Goal: Task Accomplishment & Management: Use online tool/utility

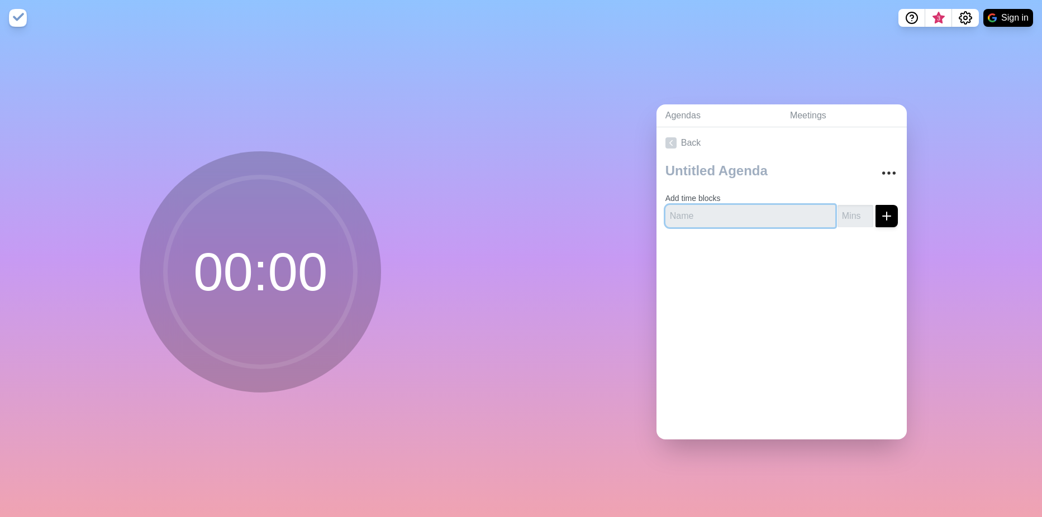
click at [756, 210] on input "text" at bounding box center [750, 216] width 170 height 22
click at [22, 22] on img at bounding box center [18, 18] width 18 height 18
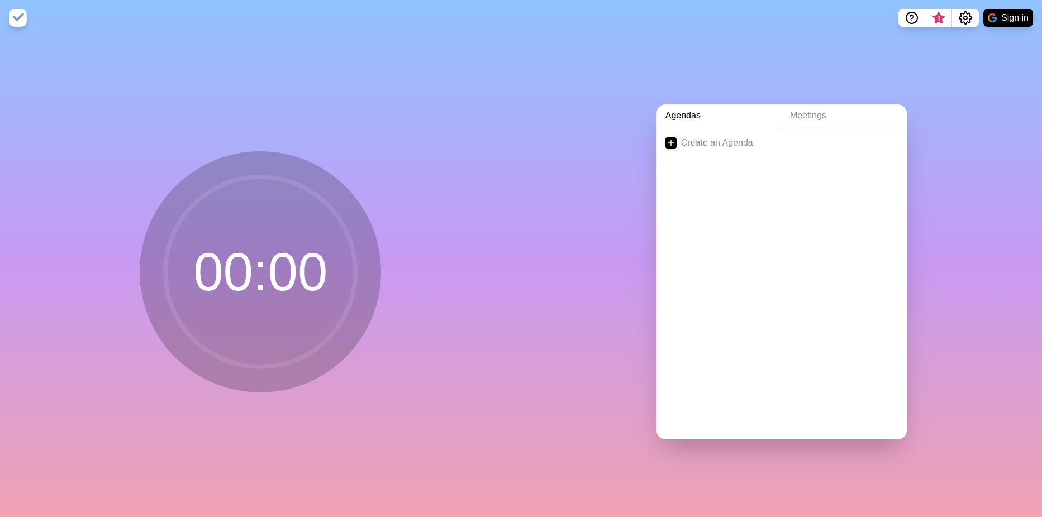
click at [22, 22] on img at bounding box center [18, 18] width 18 height 18
click at [802, 113] on link "Meetings" at bounding box center [844, 115] width 126 height 23
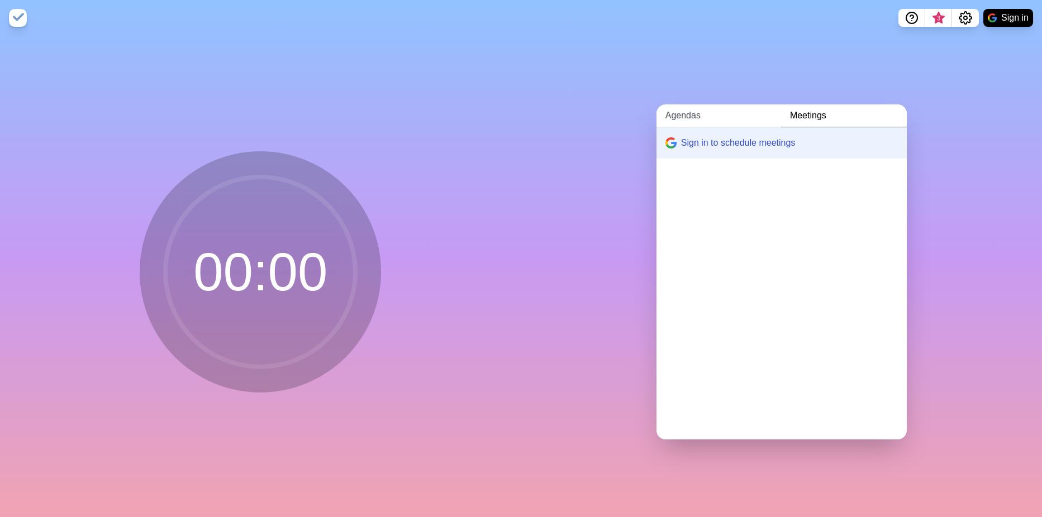
click at [681, 113] on link "Agendas" at bounding box center [719, 115] width 125 height 23
click at [673, 140] on link "Create an Agenda" at bounding box center [782, 142] width 250 height 31
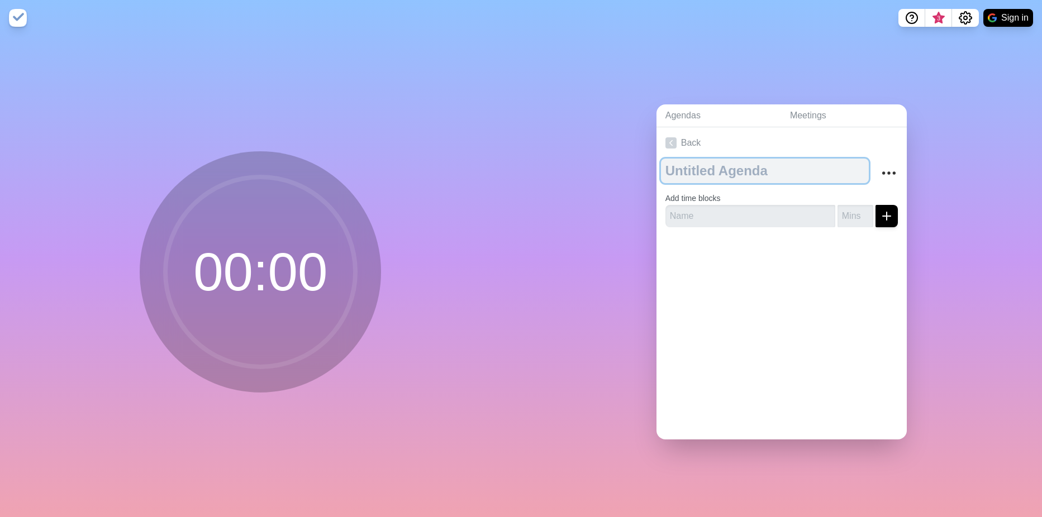
click at [811, 171] on textarea at bounding box center [765, 171] width 208 height 25
type textarea "Daily"
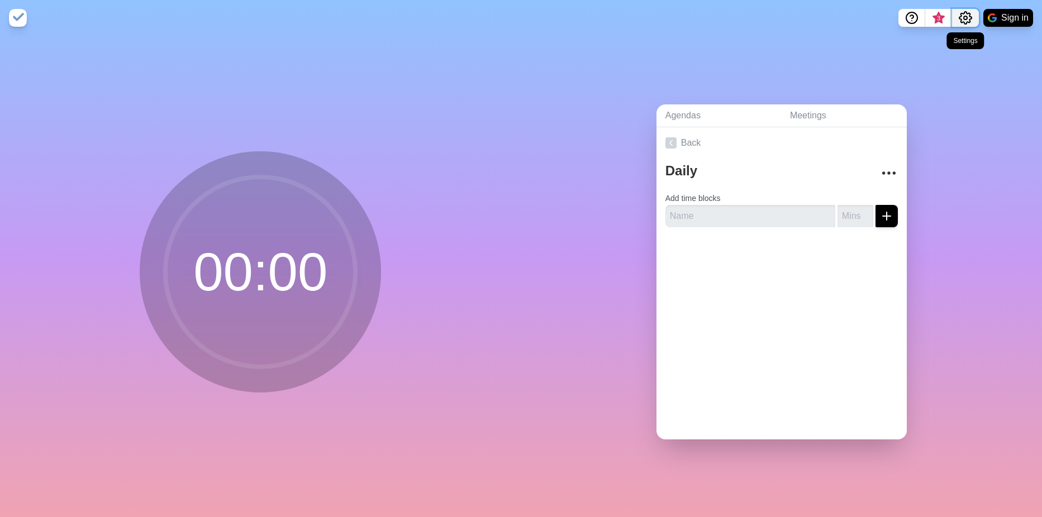
click at [971, 17] on icon "Settings" at bounding box center [965, 18] width 12 height 12
click at [753, 49] on div "Agendas Meetings Back Daily Add time blocks" at bounding box center [781, 277] width 521 height 482
click at [910, 18] on icon "Help" at bounding box center [911, 17] width 13 height 13
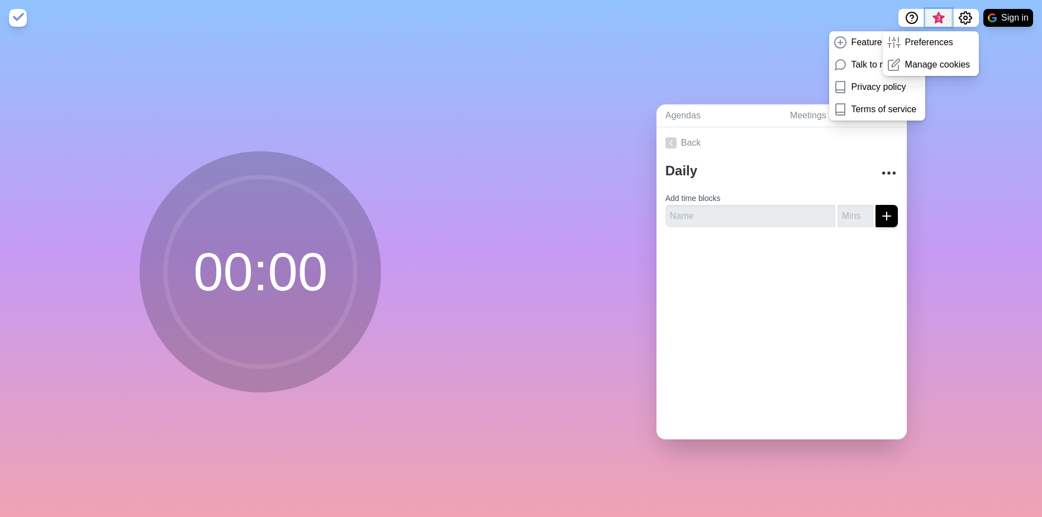
click at [939, 18] on span "3" at bounding box center [938, 18] width 9 height 9
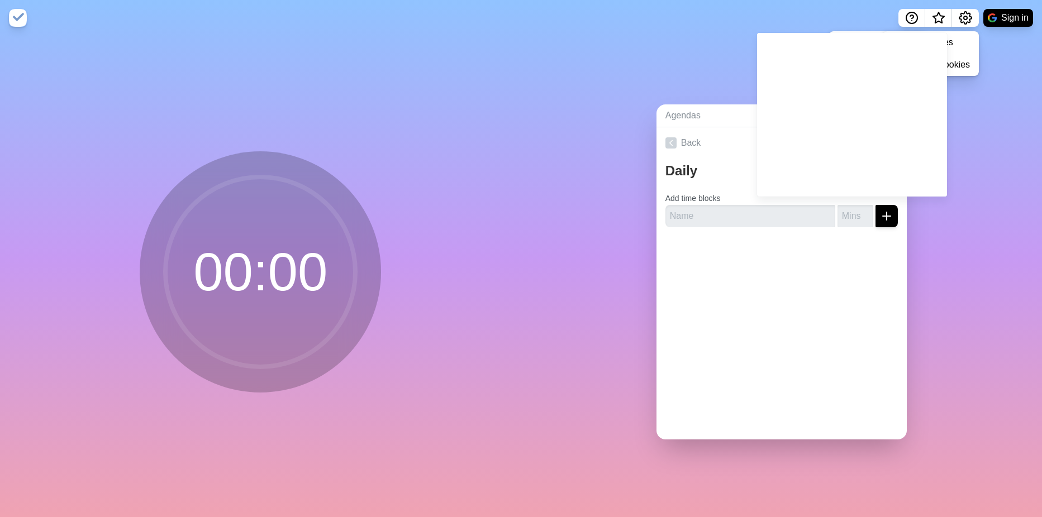
click at [998, 141] on div "Agendas Meetings Back Daily Add time blocks" at bounding box center [781, 277] width 521 height 482
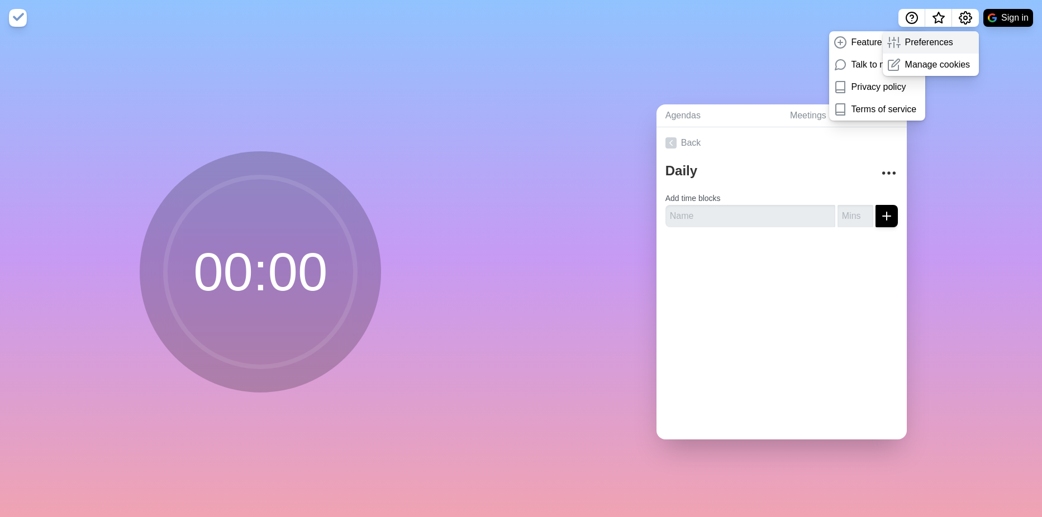
click at [943, 41] on p "Preferences" at bounding box center [929, 42] width 48 height 13
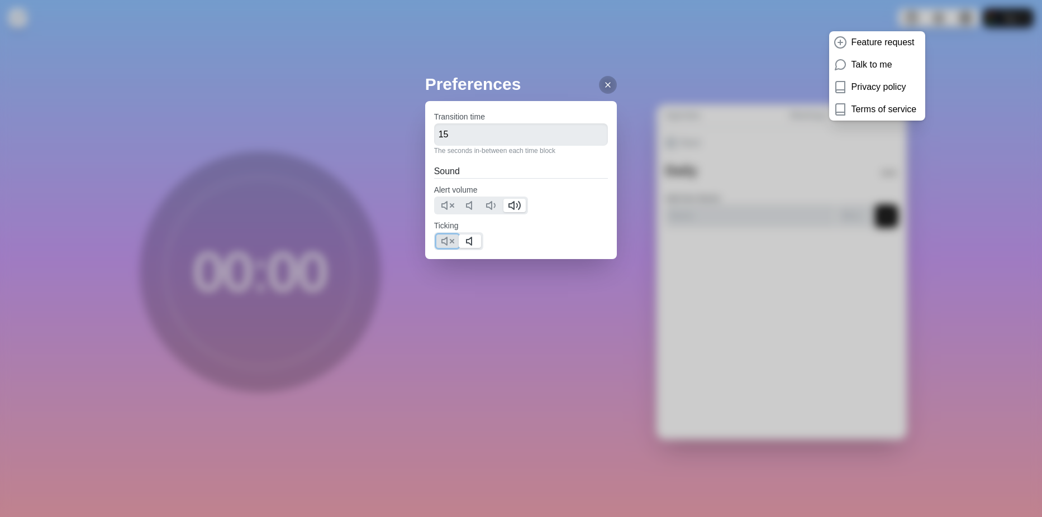
click at [445, 238] on icon at bounding box center [447, 241] width 13 height 13
click at [541, 135] on input "15" at bounding box center [521, 134] width 174 height 22
drag, startPoint x: 479, startPoint y: 138, endPoint x: 425, endPoint y: 137, distance: 54.2
click at [425, 137] on div "Preferences Transition time 15 The seconds in-between each time block Sound Ale…" at bounding box center [521, 258] width 1042 height 517
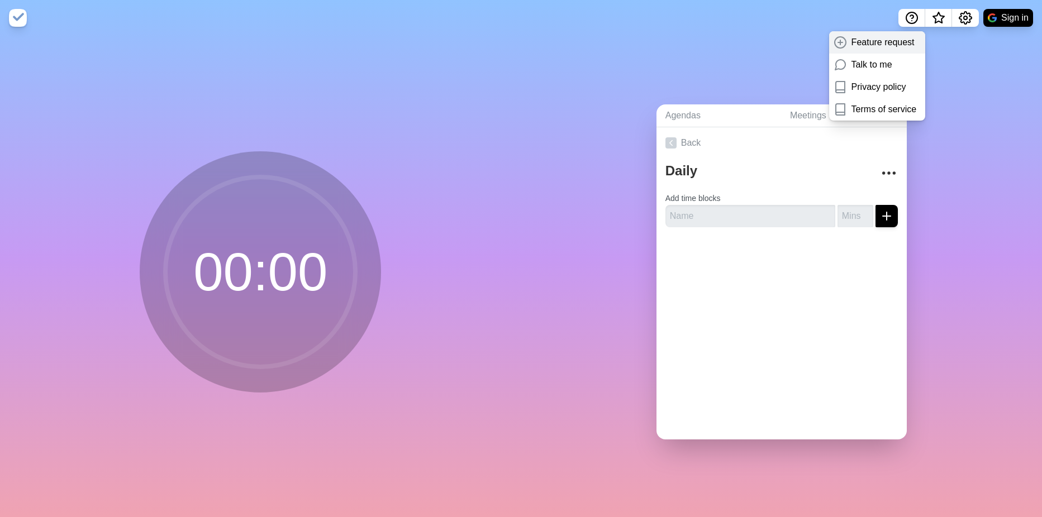
click at [863, 47] on p "Feature request" at bounding box center [883, 42] width 63 height 13
click at [978, 166] on div "Agendas Meetings Back Daily Add time blocks" at bounding box center [781, 277] width 521 height 482
click at [969, 21] on icon "Settings" at bounding box center [965, 17] width 13 height 13
click at [956, 42] on div "Preferences" at bounding box center [931, 42] width 97 height 22
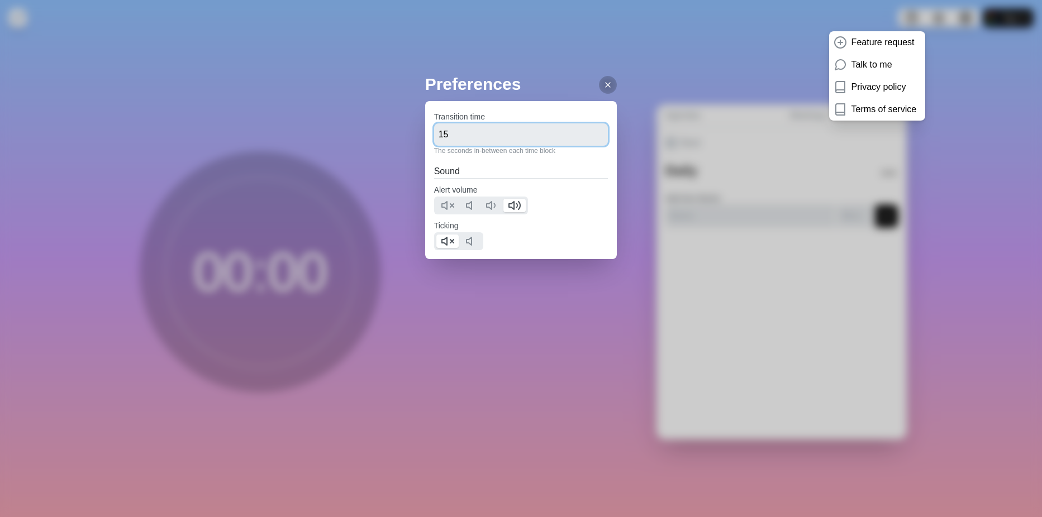
drag, startPoint x: 491, startPoint y: 140, endPoint x: 405, endPoint y: 130, distance: 86.7
click at [405, 130] on div "Preferences Transition time 15 The seconds in-between each time block Sound Ale…" at bounding box center [521, 258] width 1042 height 517
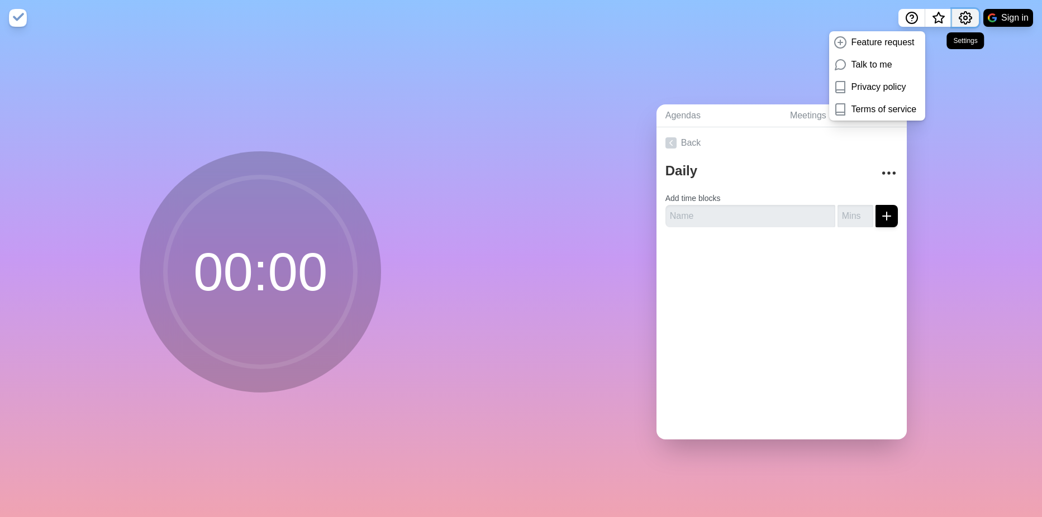
click at [966, 16] on circle "Settings" at bounding box center [965, 17] width 3 height 3
click at [941, 39] on p "Preferences" at bounding box center [929, 42] width 48 height 13
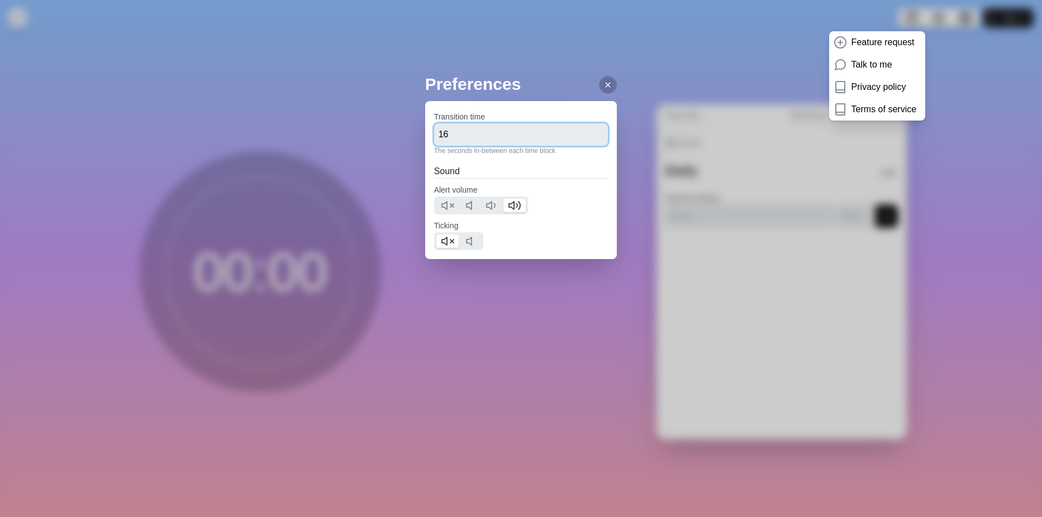
click at [592, 131] on input "16" at bounding box center [521, 134] width 174 height 22
click at [592, 131] on input "17" at bounding box center [521, 134] width 174 height 22
click at [592, 131] on input "18" at bounding box center [521, 134] width 174 height 22
click at [590, 131] on input "19" at bounding box center [521, 134] width 174 height 22
click at [590, 131] on input "20" at bounding box center [521, 134] width 174 height 22
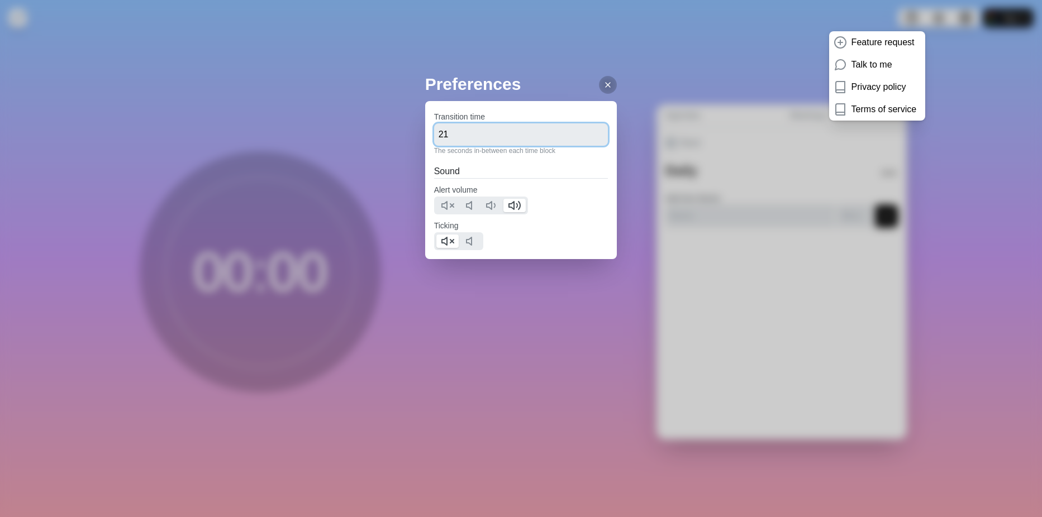
click at [590, 131] on input "21" at bounding box center [521, 134] width 174 height 22
click at [590, 131] on input "22" at bounding box center [521, 134] width 174 height 22
click at [590, 131] on input "23" at bounding box center [521, 134] width 174 height 22
click at [590, 131] on input "24" at bounding box center [521, 134] width 174 height 22
click at [590, 131] on input "25" at bounding box center [521, 134] width 174 height 22
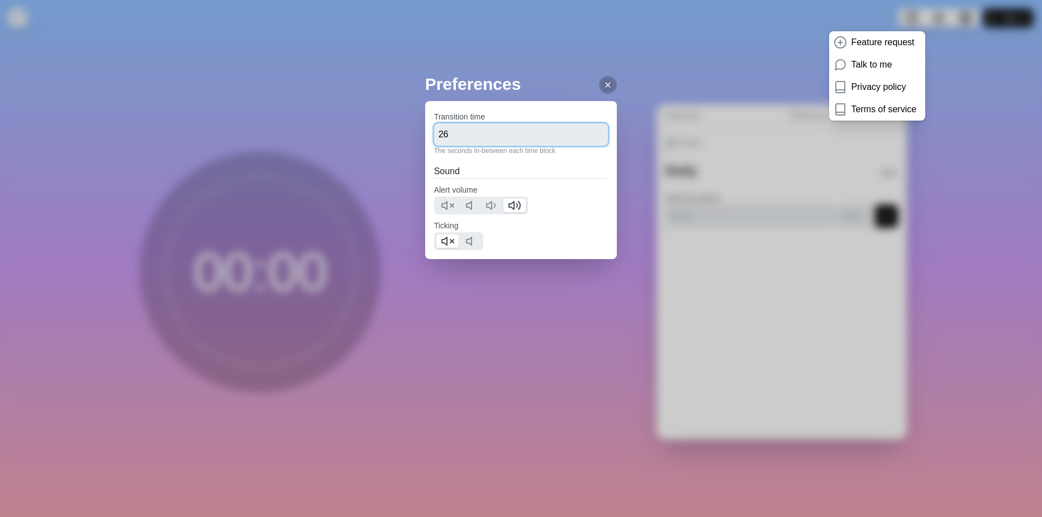
click at [590, 131] on input "26" at bounding box center [521, 134] width 174 height 22
click at [590, 131] on input "27" at bounding box center [521, 134] width 174 height 22
click at [590, 131] on input "28" at bounding box center [521, 134] width 174 height 22
click at [590, 131] on input "29" at bounding box center [521, 134] width 174 height 22
type input "30"
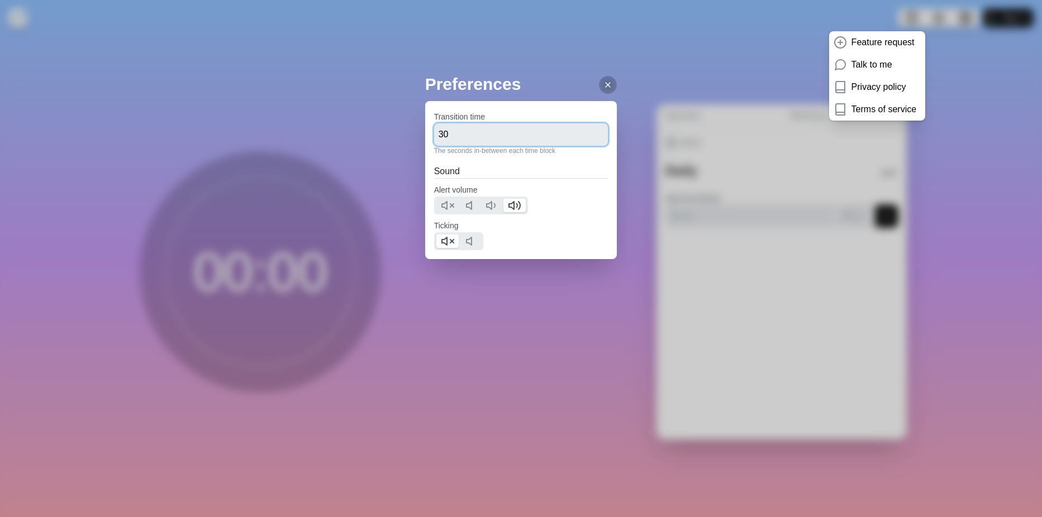
click at [590, 131] on input "30" at bounding box center [521, 134] width 174 height 22
click at [603, 83] on icon at bounding box center [607, 84] width 9 height 9
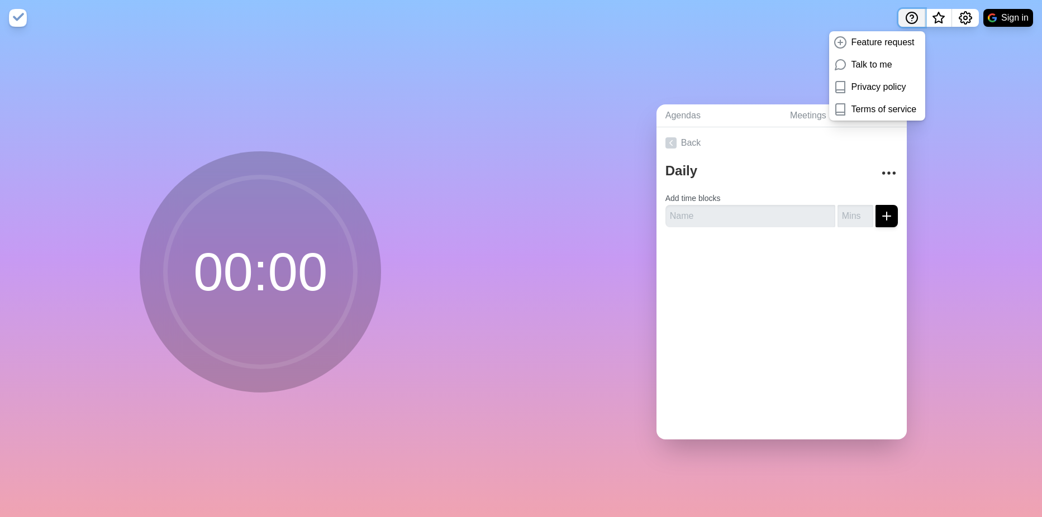
click at [911, 15] on icon "Help" at bounding box center [911, 17] width 13 height 13
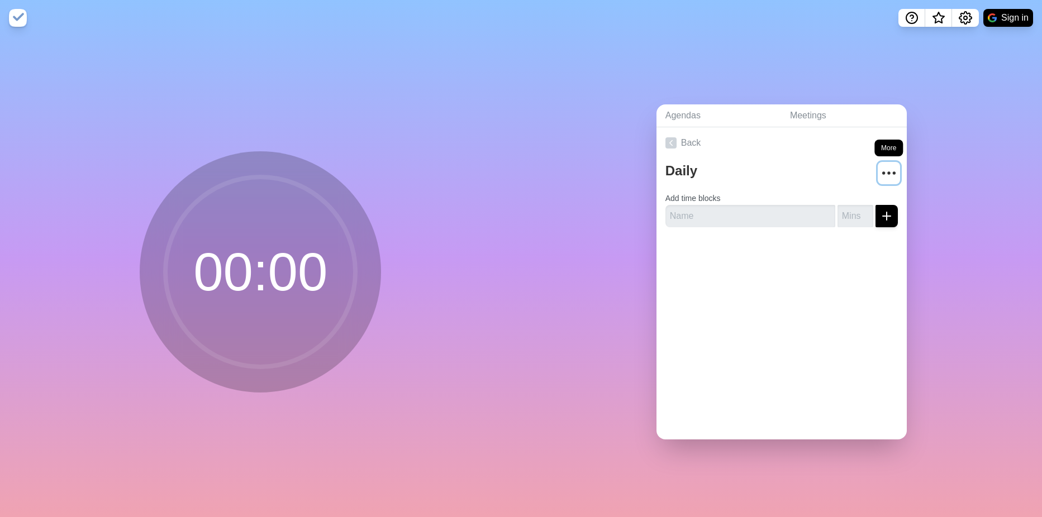
click at [880, 172] on icon "More" at bounding box center [889, 173] width 18 height 18
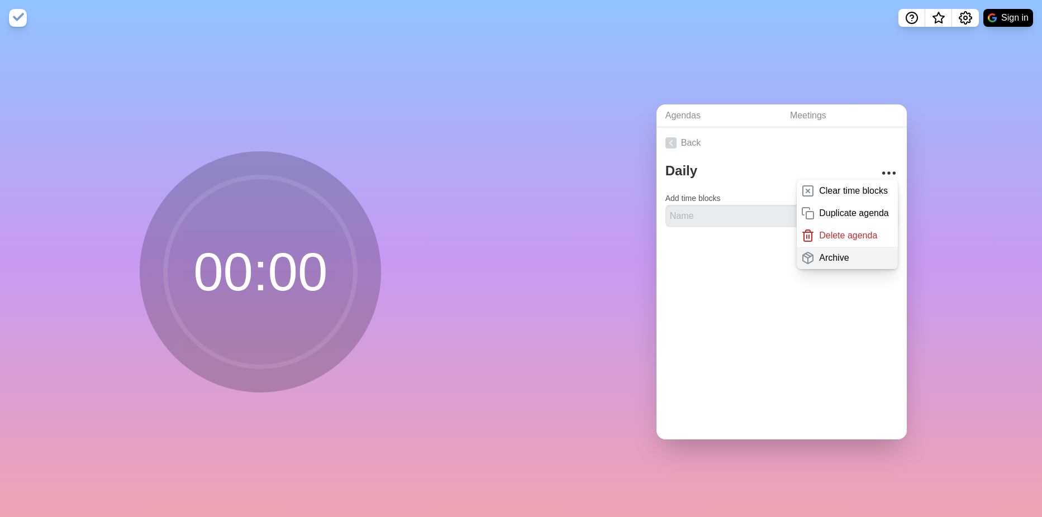
click at [853, 254] on div "Archive" at bounding box center [847, 258] width 101 height 22
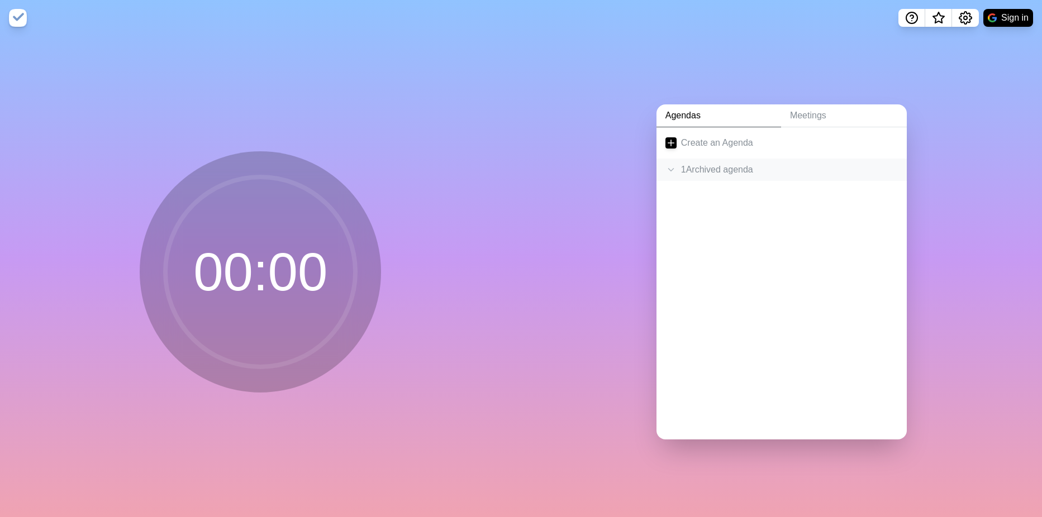
click at [668, 167] on icon at bounding box center [670, 169] width 11 height 11
click at [682, 208] on div "0m" at bounding box center [781, 209] width 232 height 10
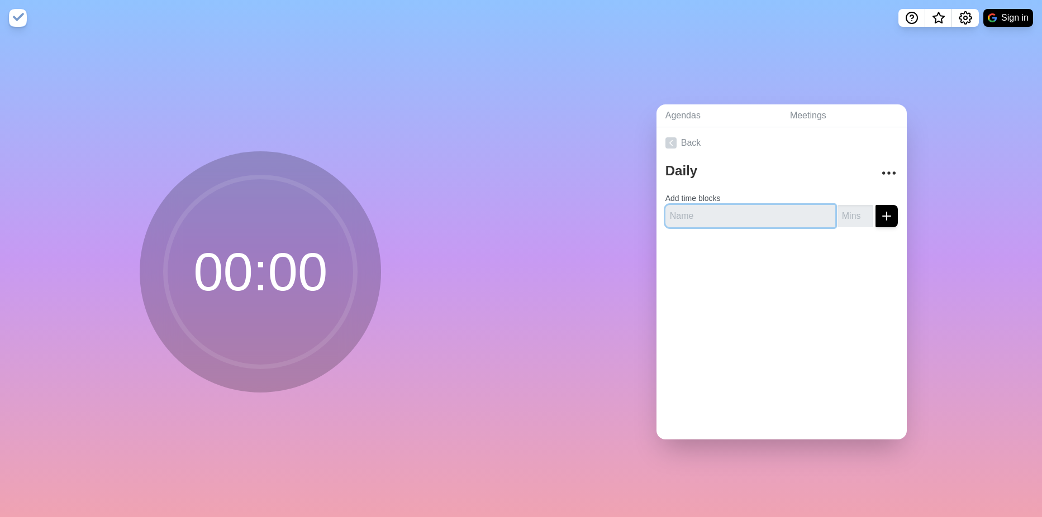
click at [768, 215] on input "text" at bounding box center [750, 216] width 170 height 22
type input "Onsite"
click at [848, 218] on input "number" at bounding box center [856, 216] width 36 height 22
type input "5"
click at [880, 213] on icon "submit" at bounding box center [886, 216] width 13 height 13
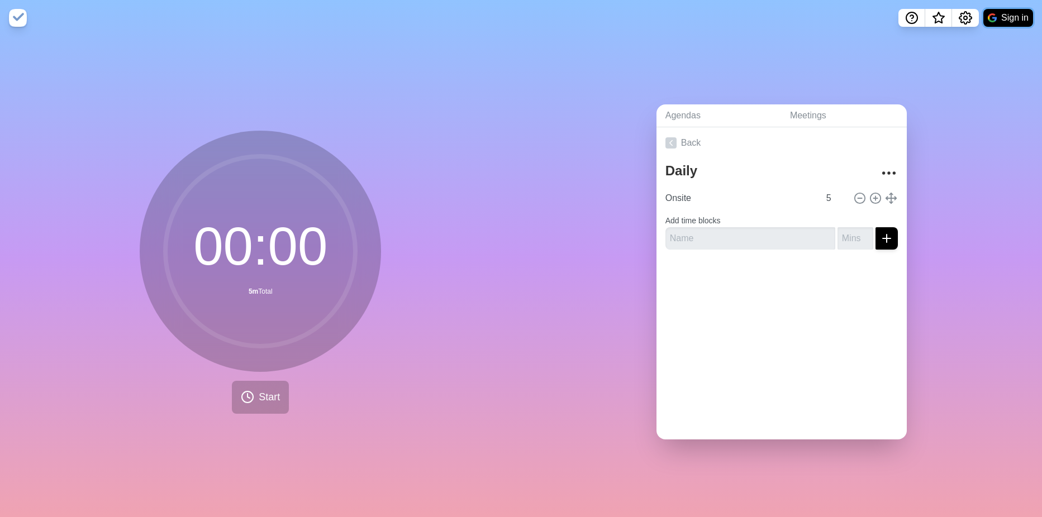
click at [1005, 18] on button "Sign in" at bounding box center [1008, 18] width 50 height 18
click at [858, 198] on line at bounding box center [860, 198] width 4 height 0
click at [845, 210] on form "Add time blocks" at bounding box center [781, 230] width 232 height 40
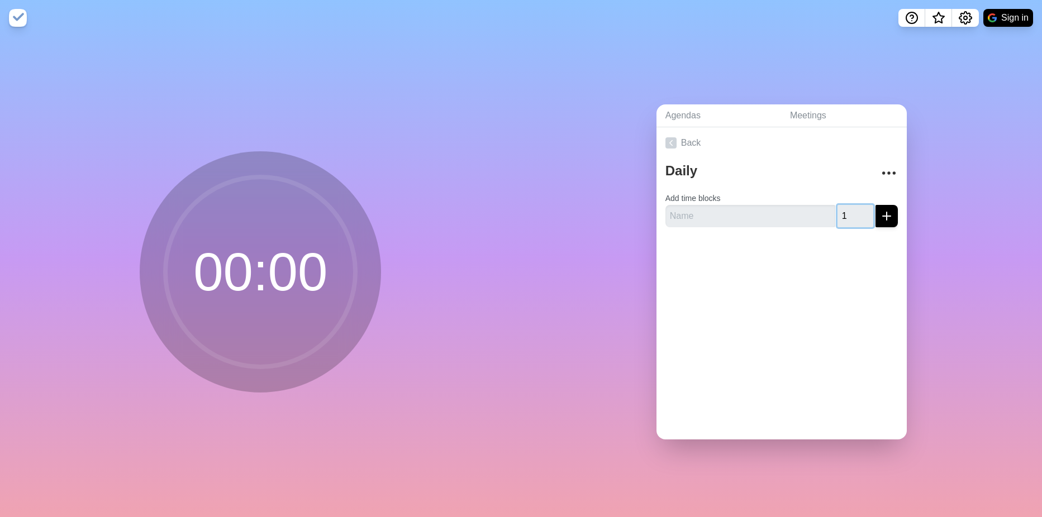
type input "1"
click at [854, 210] on input "1" at bounding box center [856, 216] width 36 height 22
click at [714, 215] on input "text" at bounding box center [750, 216] width 170 height 22
type input "fsdf"
click at [784, 259] on div at bounding box center [782, 258] width 250 height 45
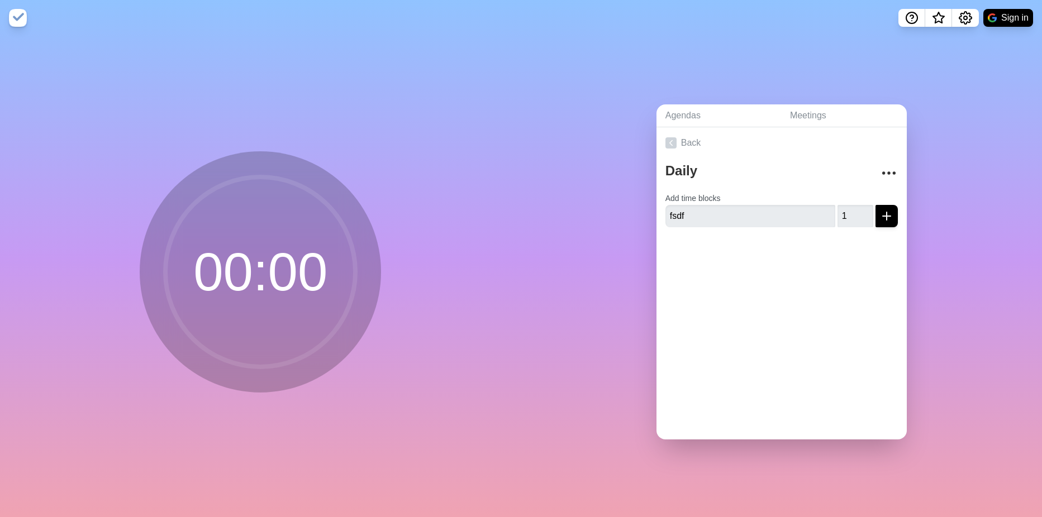
click at [273, 314] on circle at bounding box center [260, 272] width 190 height 190
click at [880, 213] on icon "submit" at bounding box center [886, 216] width 13 height 13
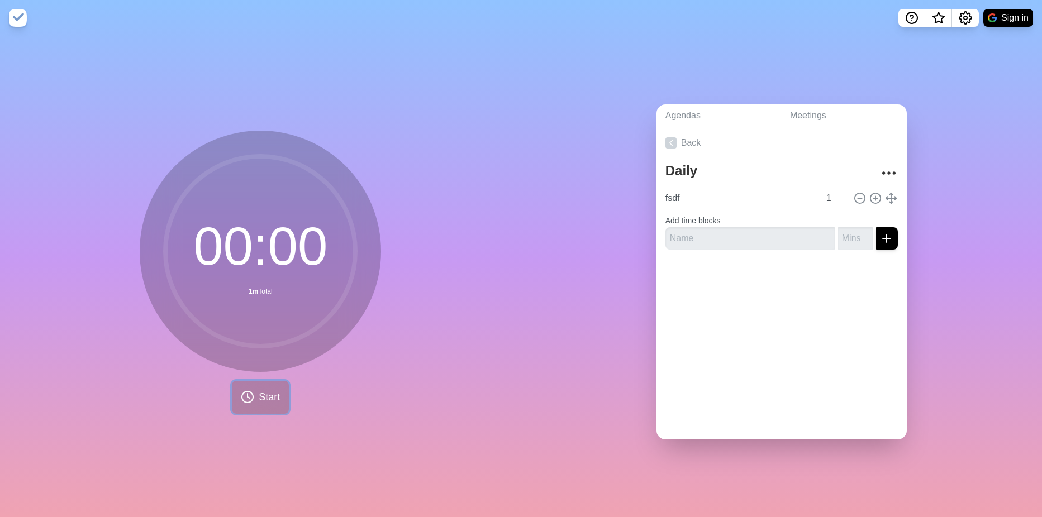
click at [253, 381] on button "Start" at bounding box center [260, 397] width 57 height 33
